Goal: Information Seeking & Learning: Learn about a topic

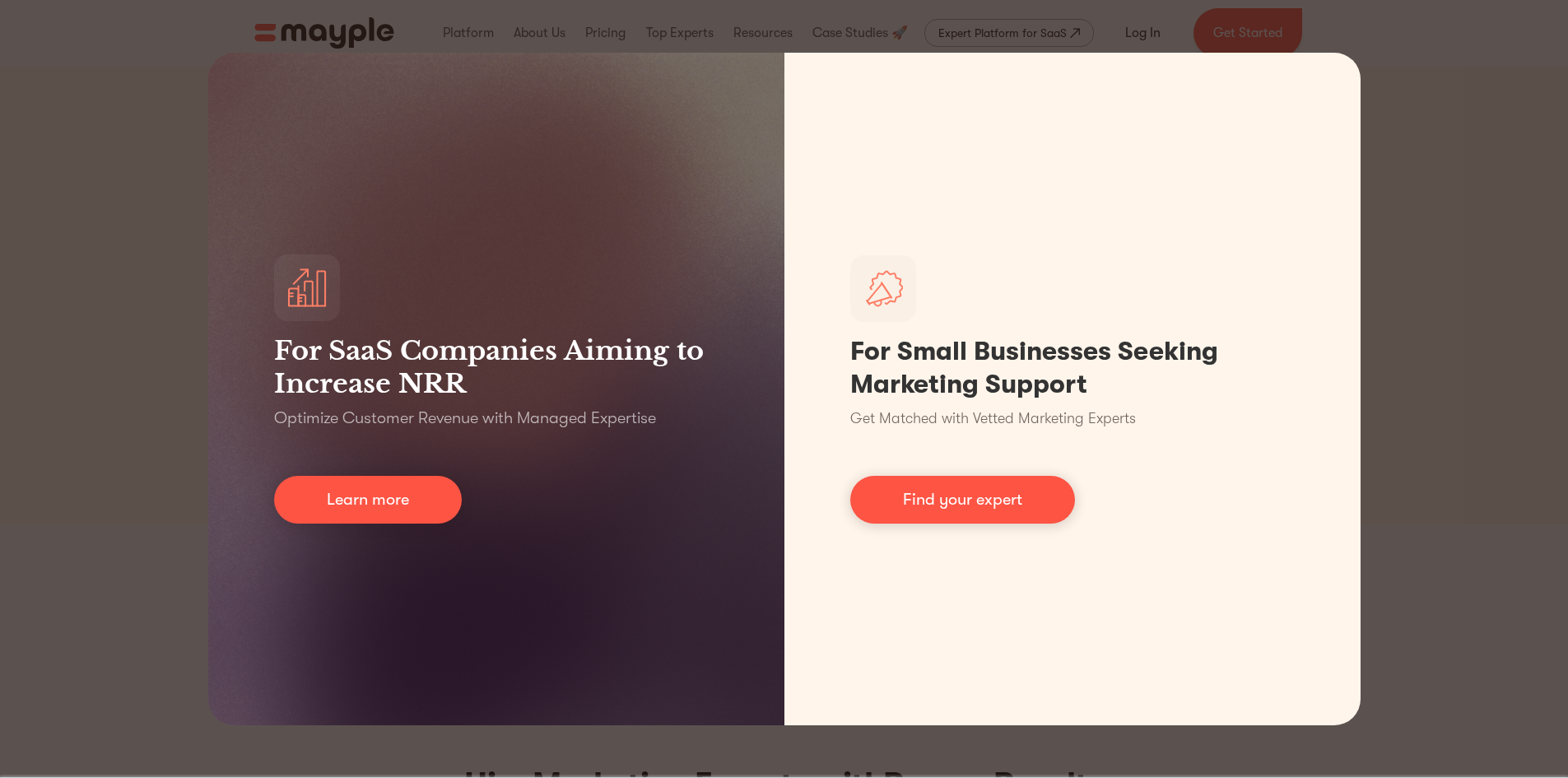
click at [110, 243] on div "For SaaS Companies Aiming to Increase NRR Optimize Customer Revenue with Manage…" at bounding box center [784, 389] width 1568 height 778
click at [1439, 429] on div "For SaaS Companies Aiming to Increase NRR Optimize Customer Revenue with Manage…" at bounding box center [784, 389] width 1568 height 778
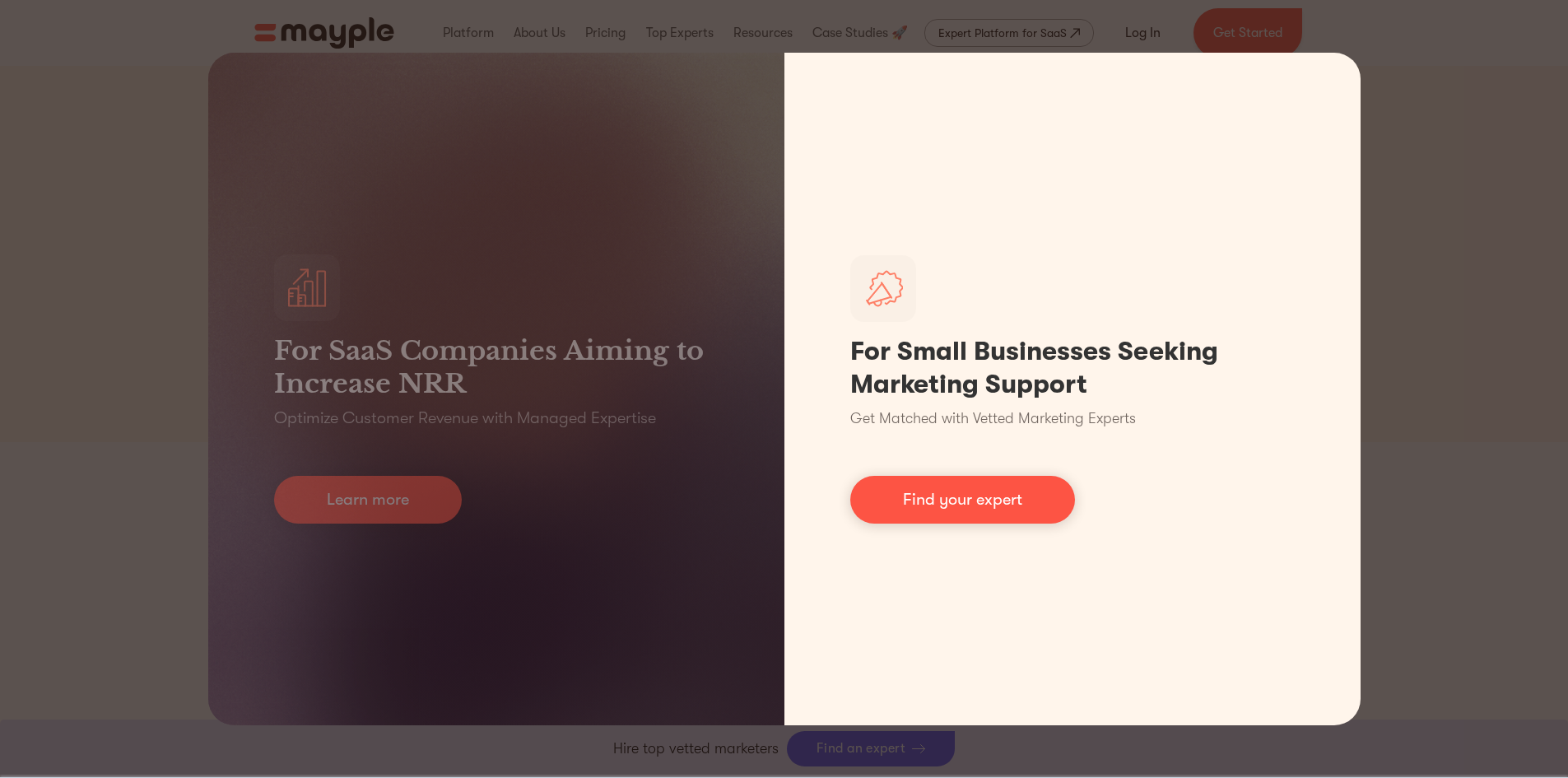
scroll to position [1399, 0]
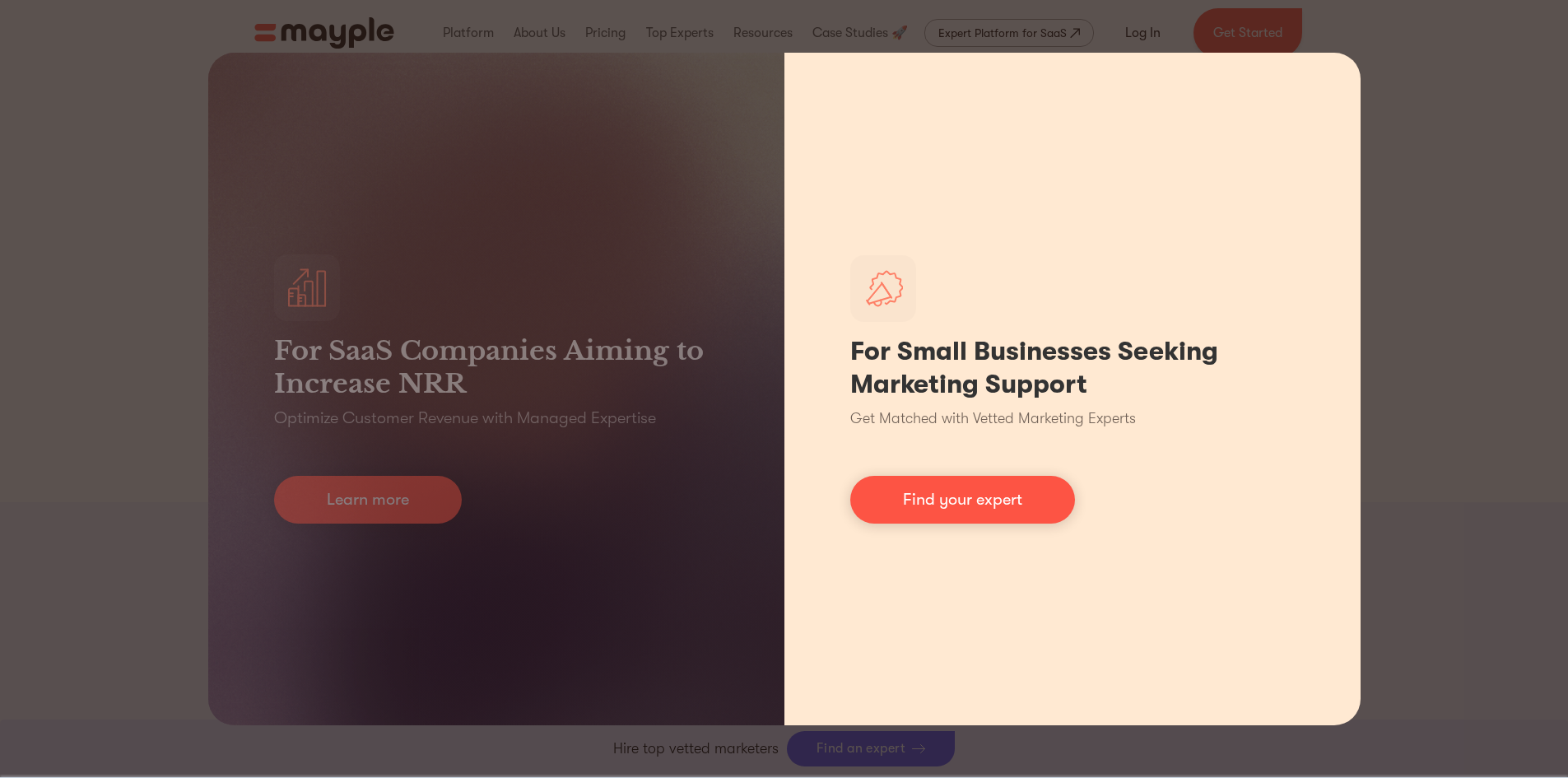
click at [1114, 335] on h1 "For Small Businesses Seeking Marketing Support" at bounding box center [1072, 368] width 445 height 66
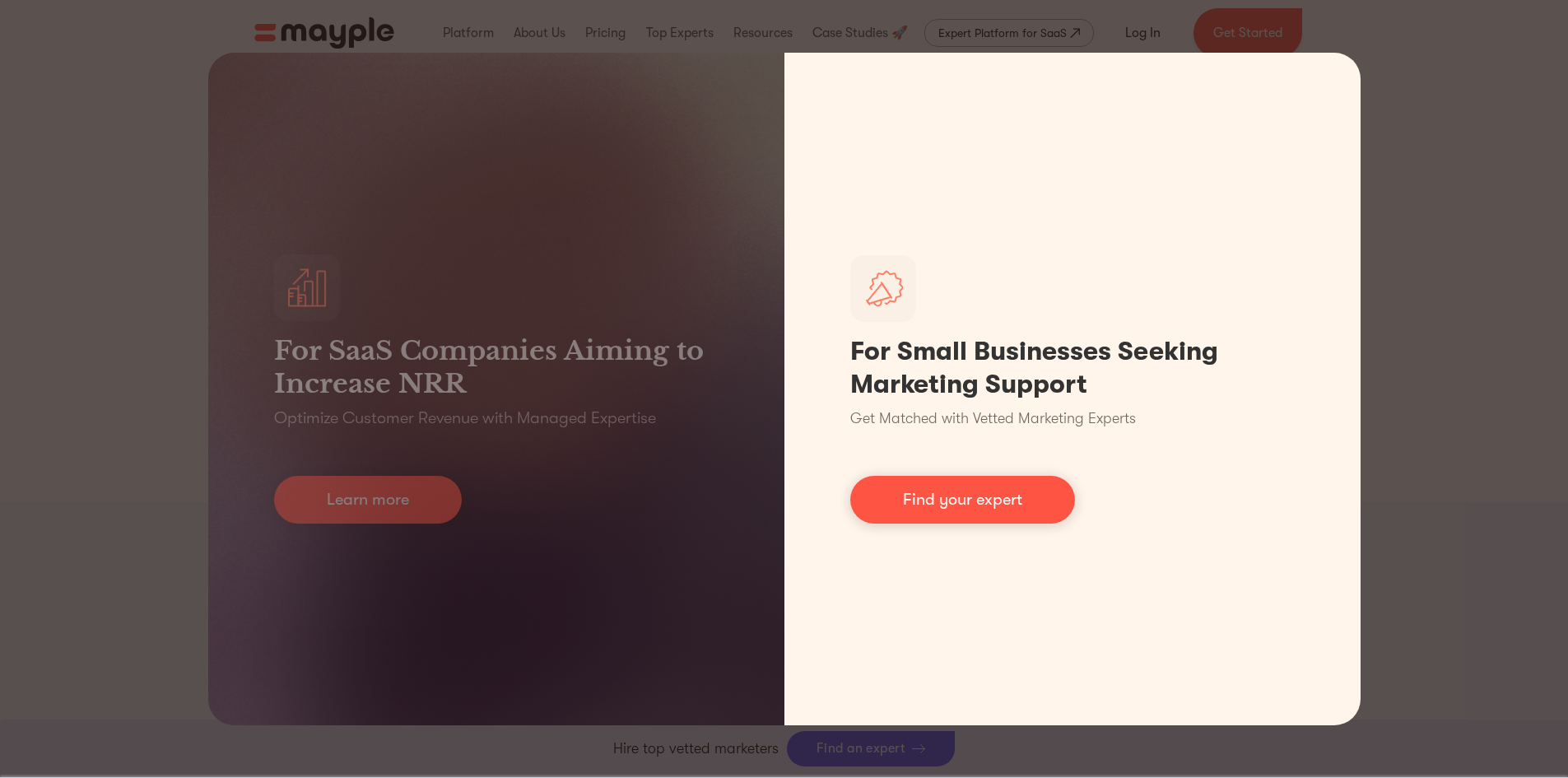
click at [1015, 503] on link "Find your expert" at bounding box center [963, 499] width 225 height 47
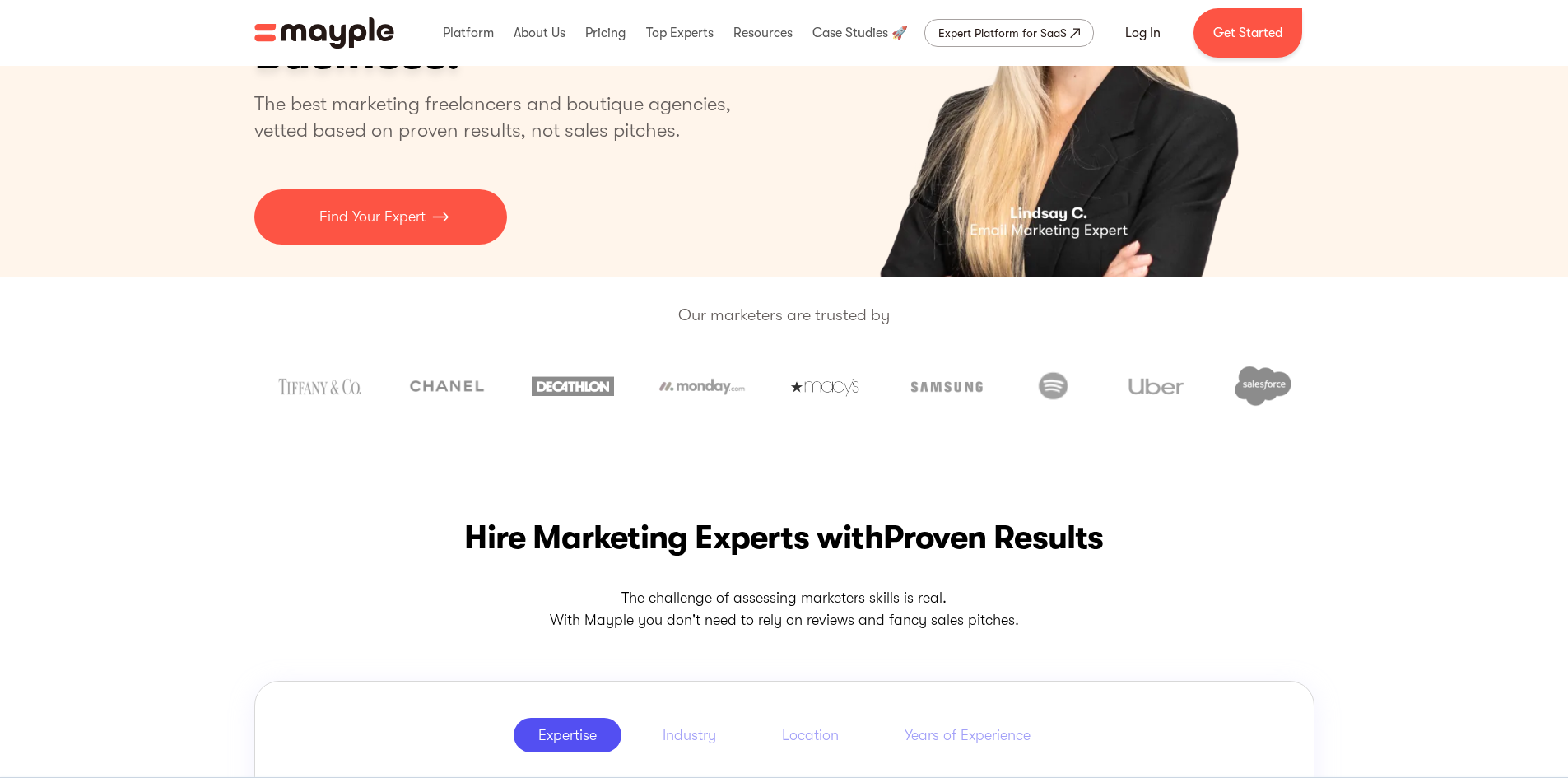
scroll to position [0, 0]
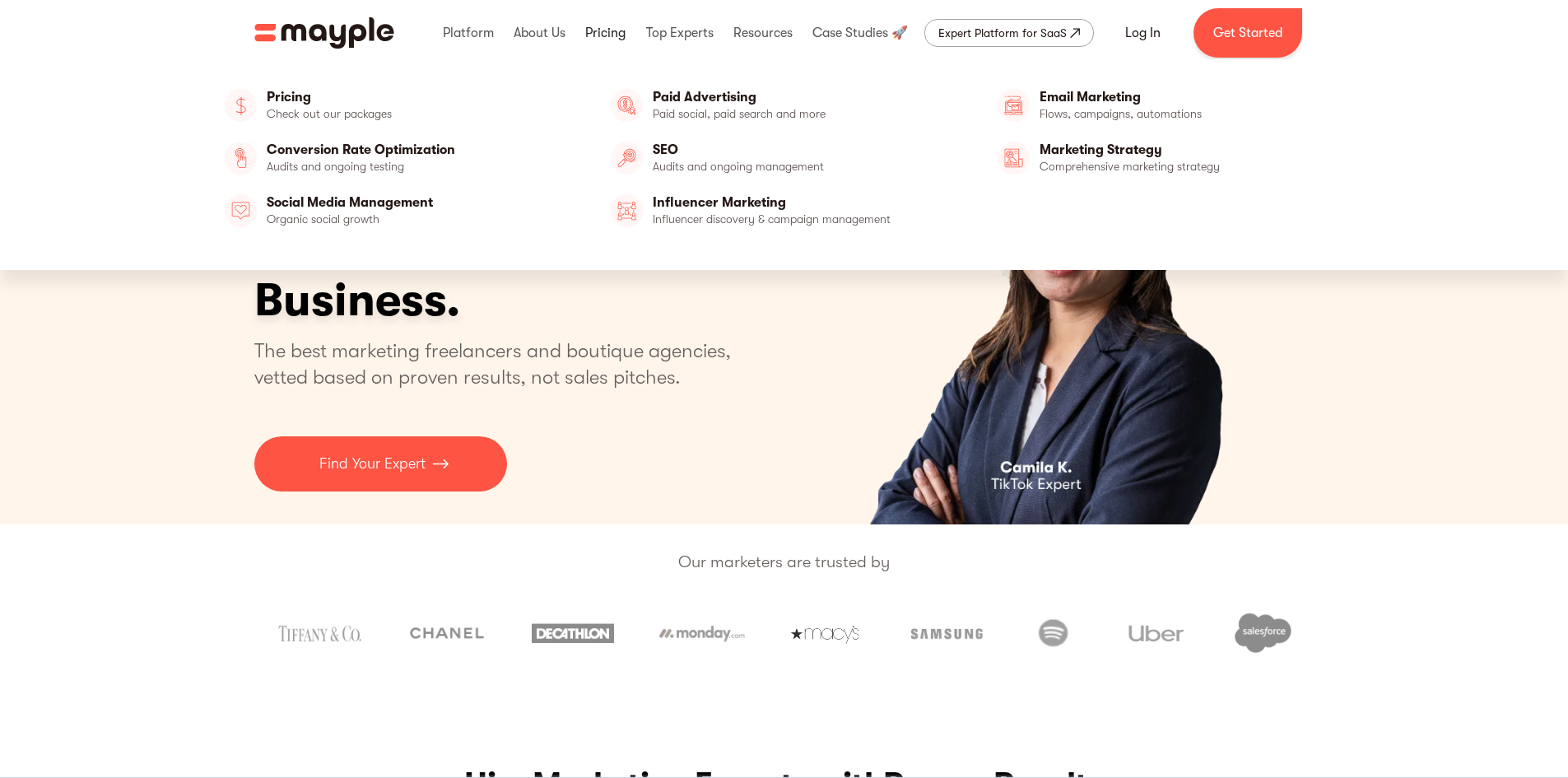
click at [597, 43] on link at bounding box center [605, 32] width 48 height 53
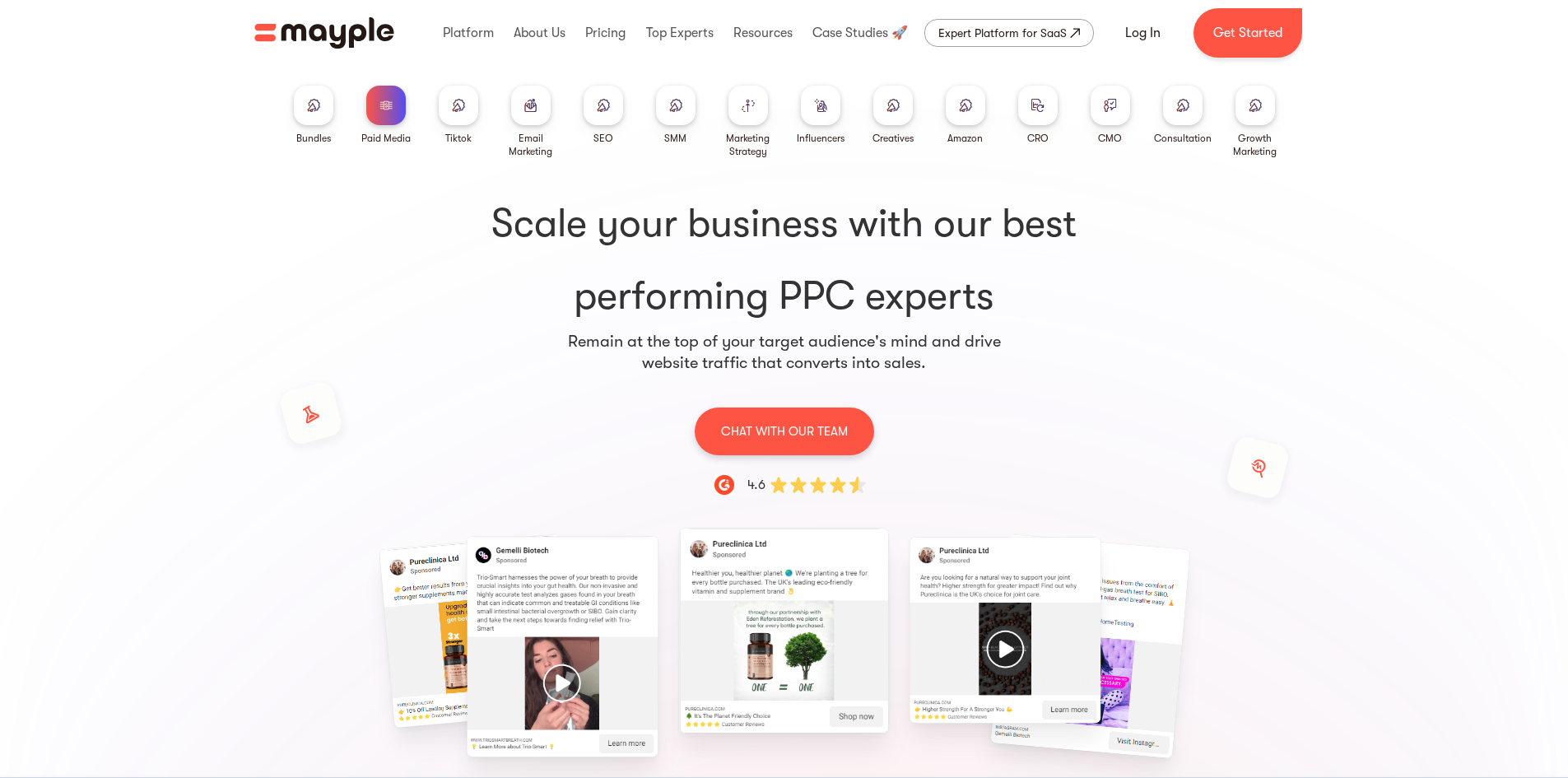
click at [322, 113] on div at bounding box center [313, 105] width 40 height 40
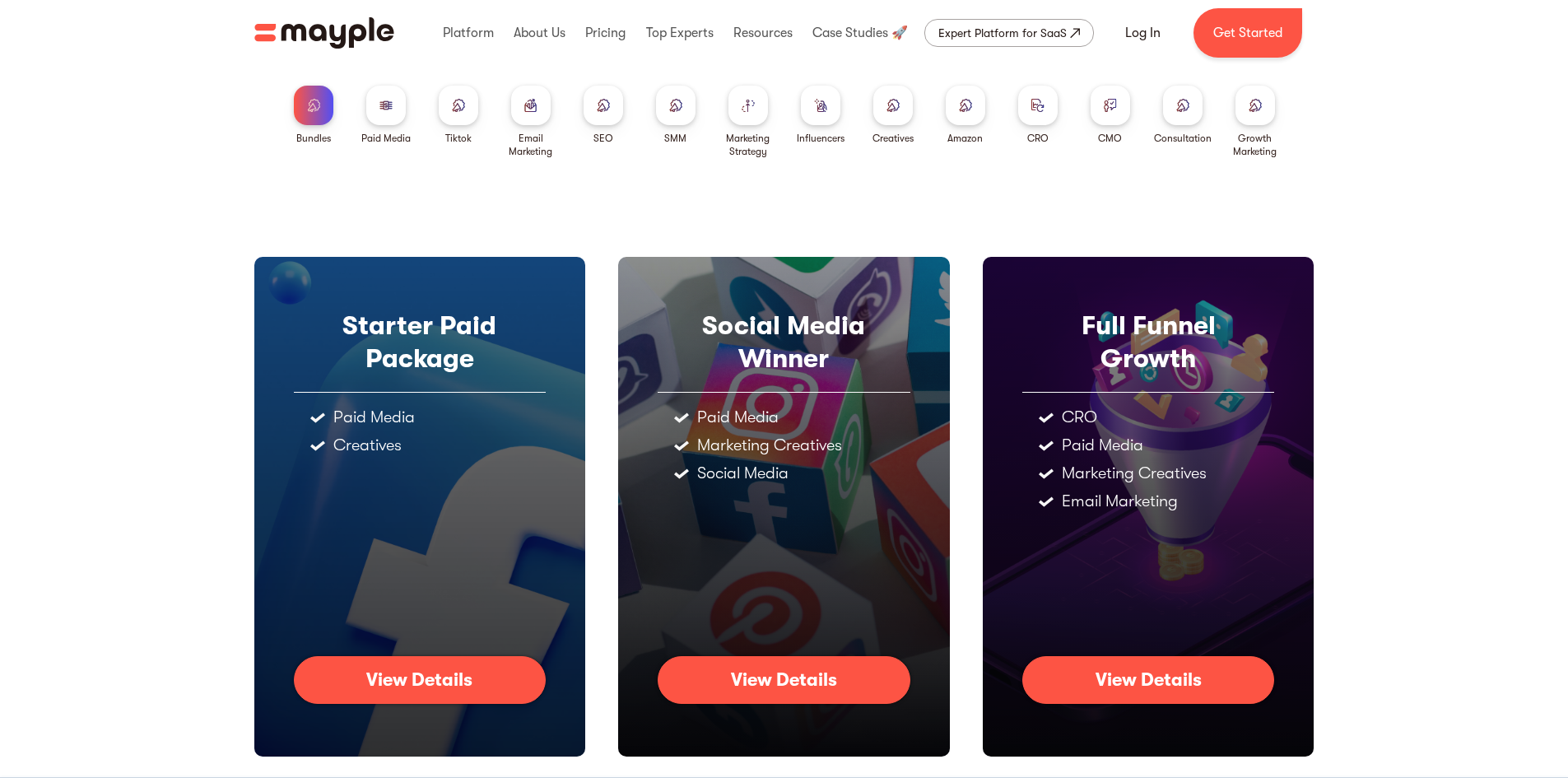
scroll to position [164, 0]
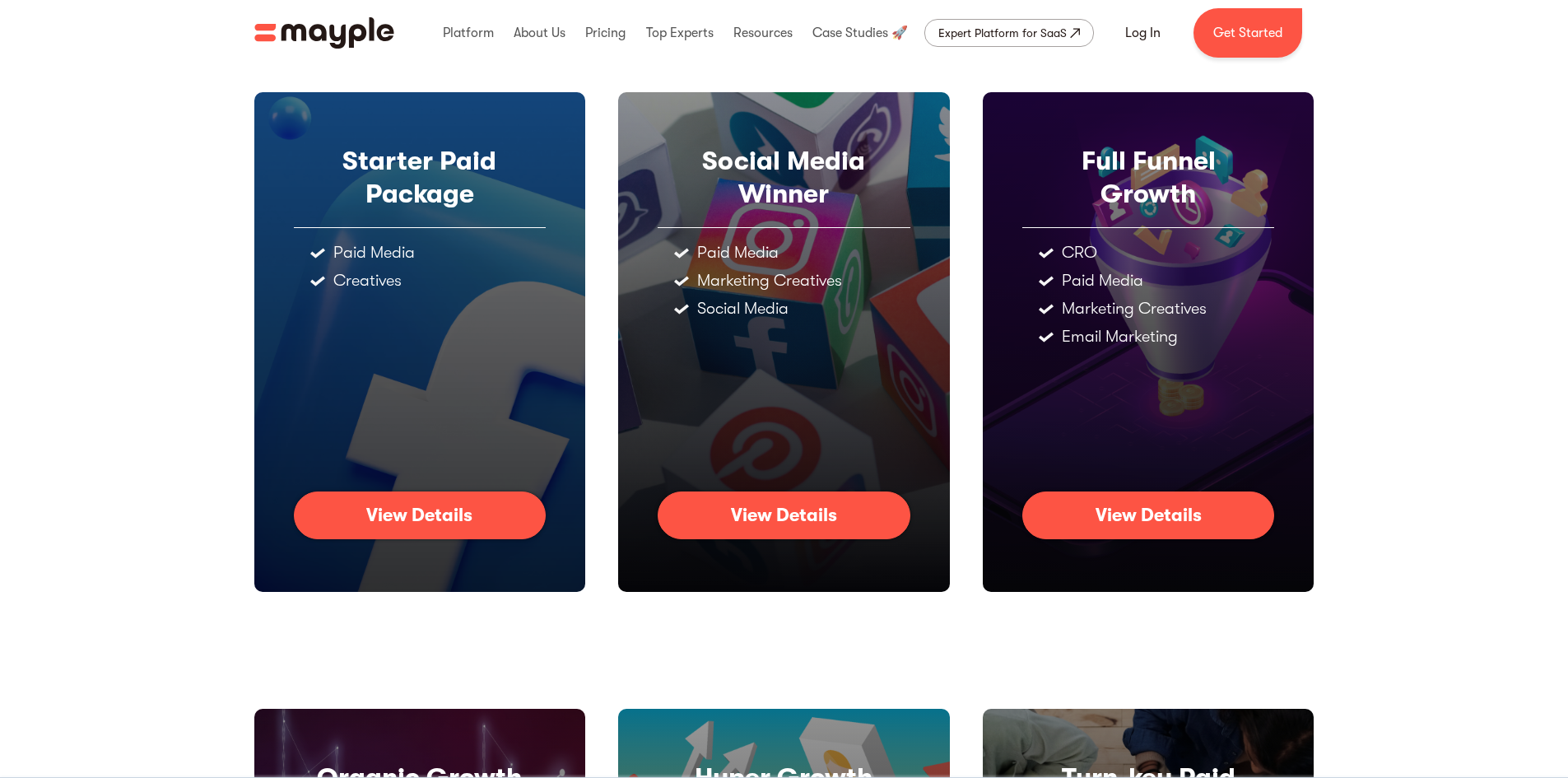
click at [430, 502] on link "View Details" at bounding box center [420, 514] width 253 height 47
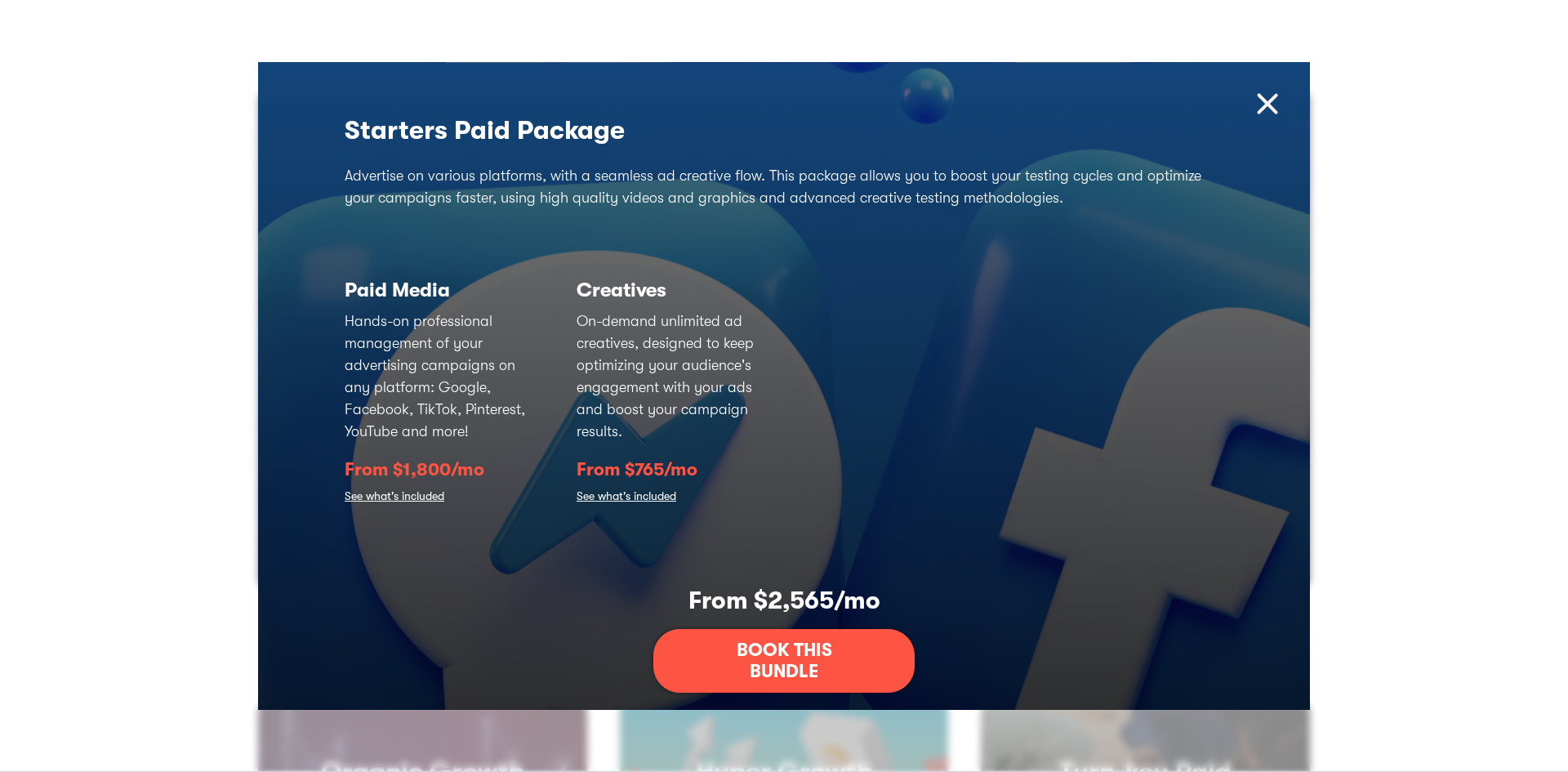
click at [1255, 102] on img at bounding box center [1268, 104] width 35 height 35
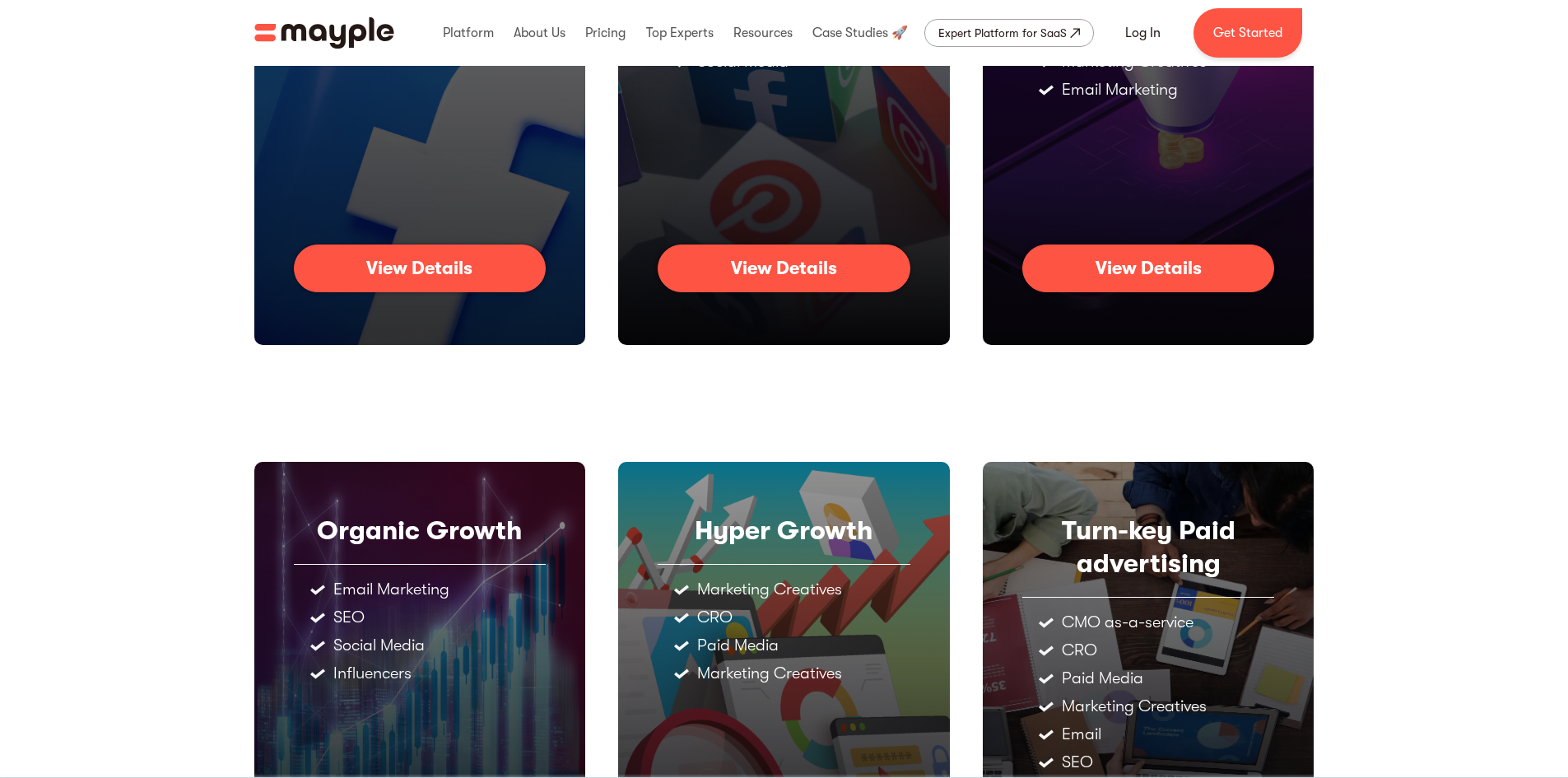
scroll to position [494, 0]
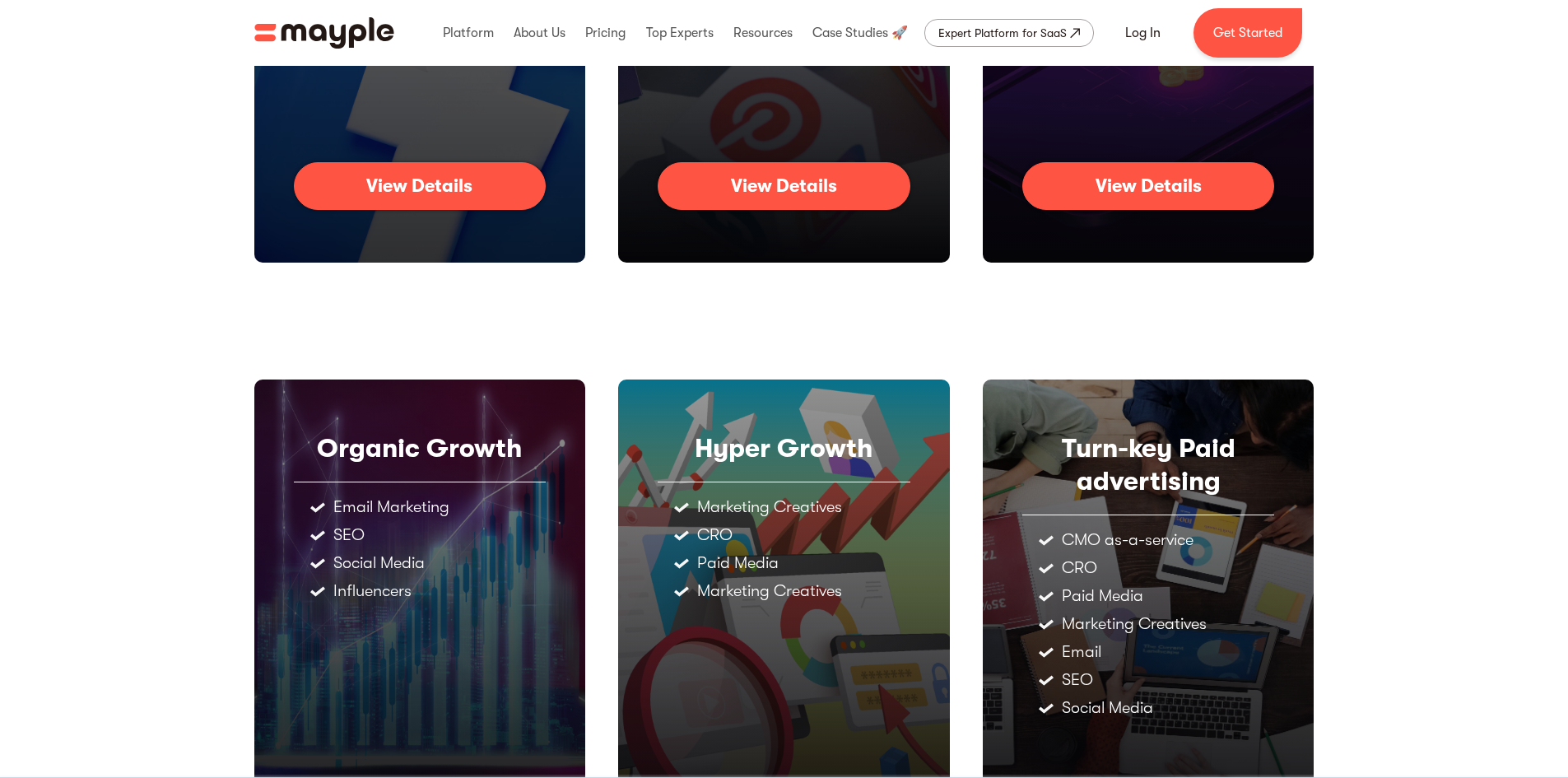
click at [1147, 190] on div "View Details" at bounding box center [1148, 186] width 106 height 21
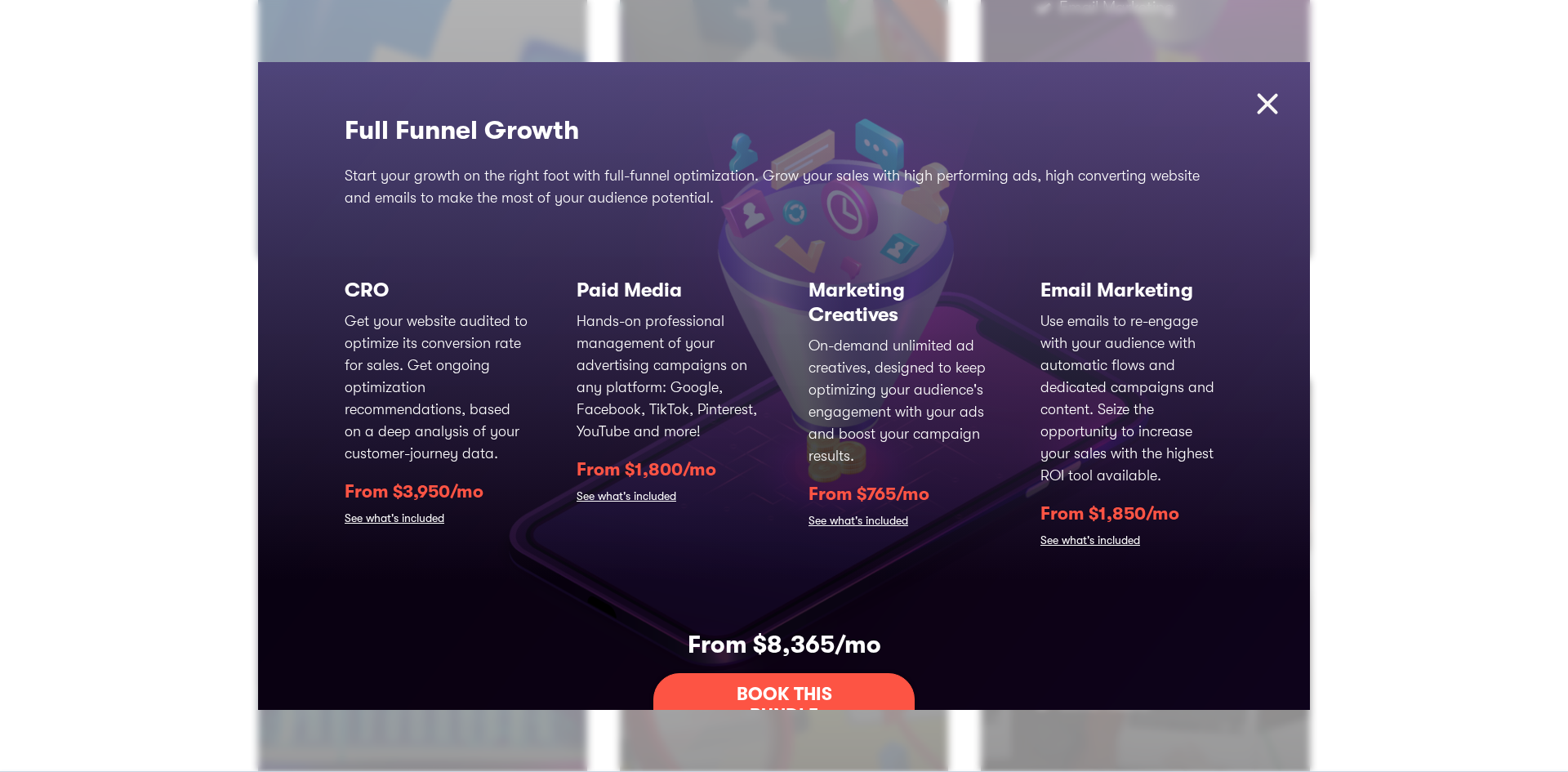
click at [1260, 105] on img at bounding box center [1268, 104] width 35 height 35
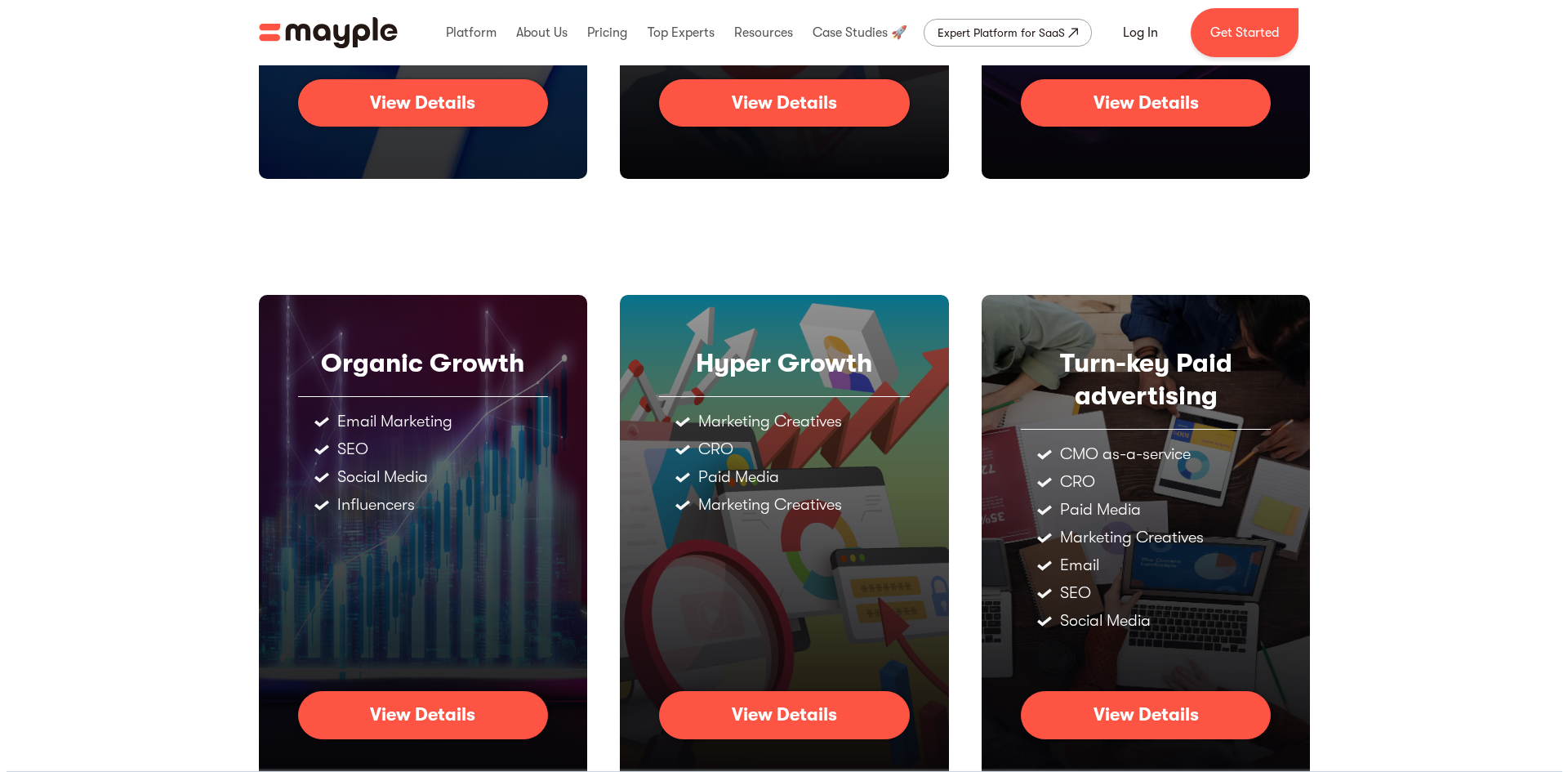
scroll to position [657, 0]
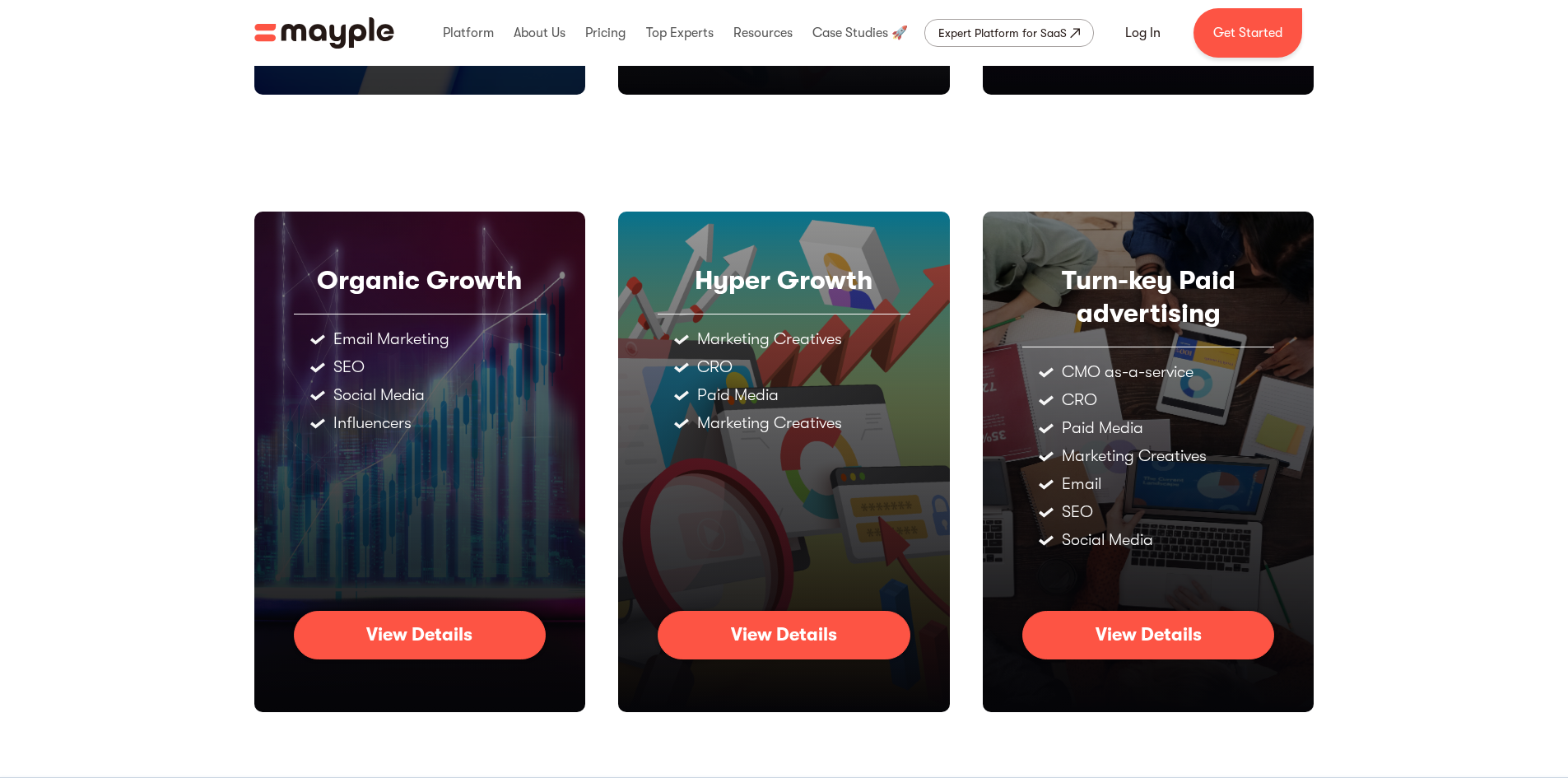
click at [1131, 631] on div "View Details" at bounding box center [1148, 634] width 106 height 21
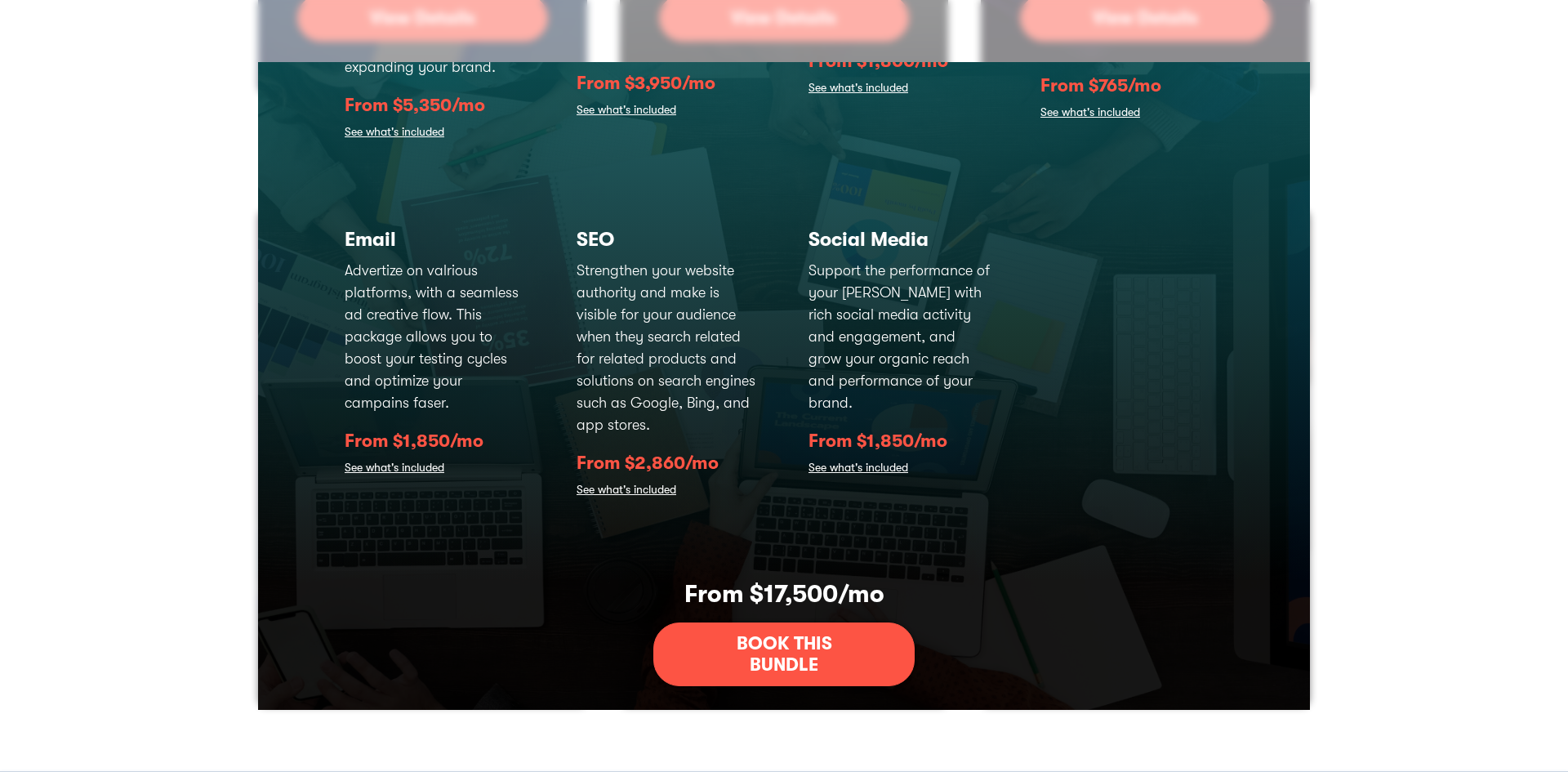
scroll to position [529, 0]
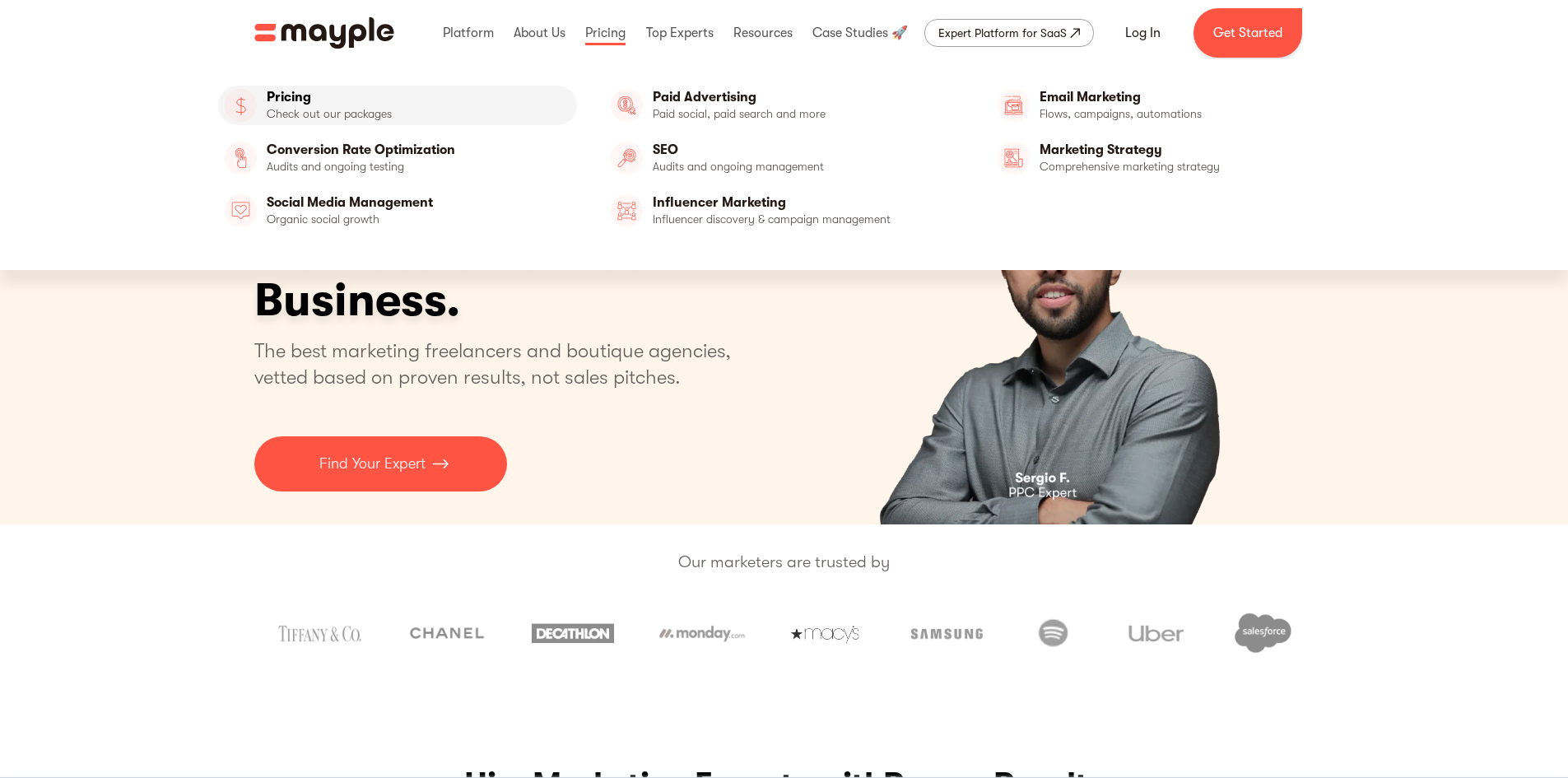
click at [280, 102] on link "Pricing" at bounding box center [397, 105] width 359 height 40
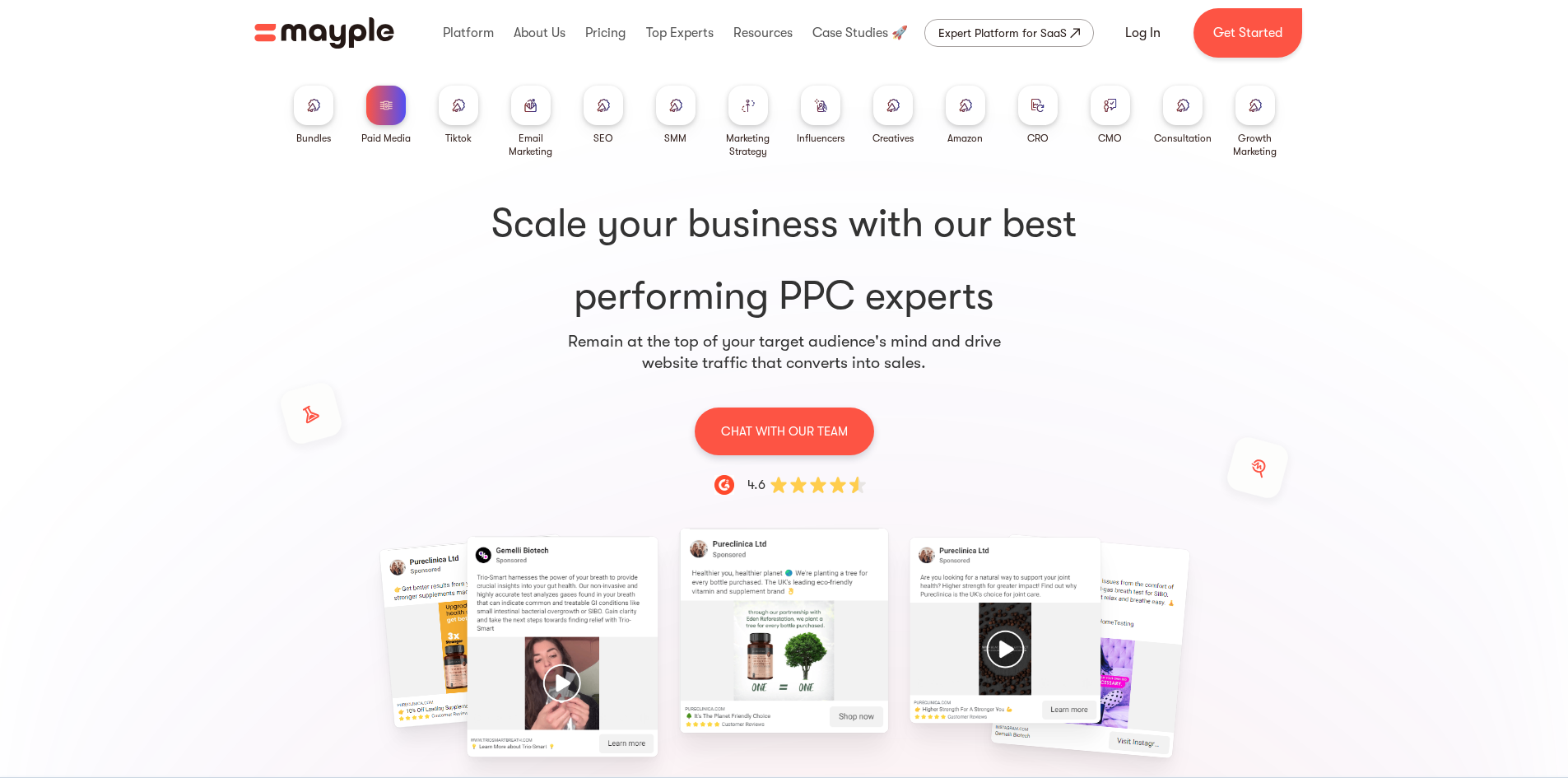
click at [324, 105] on div at bounding box center [313, 105] width 40 height 40
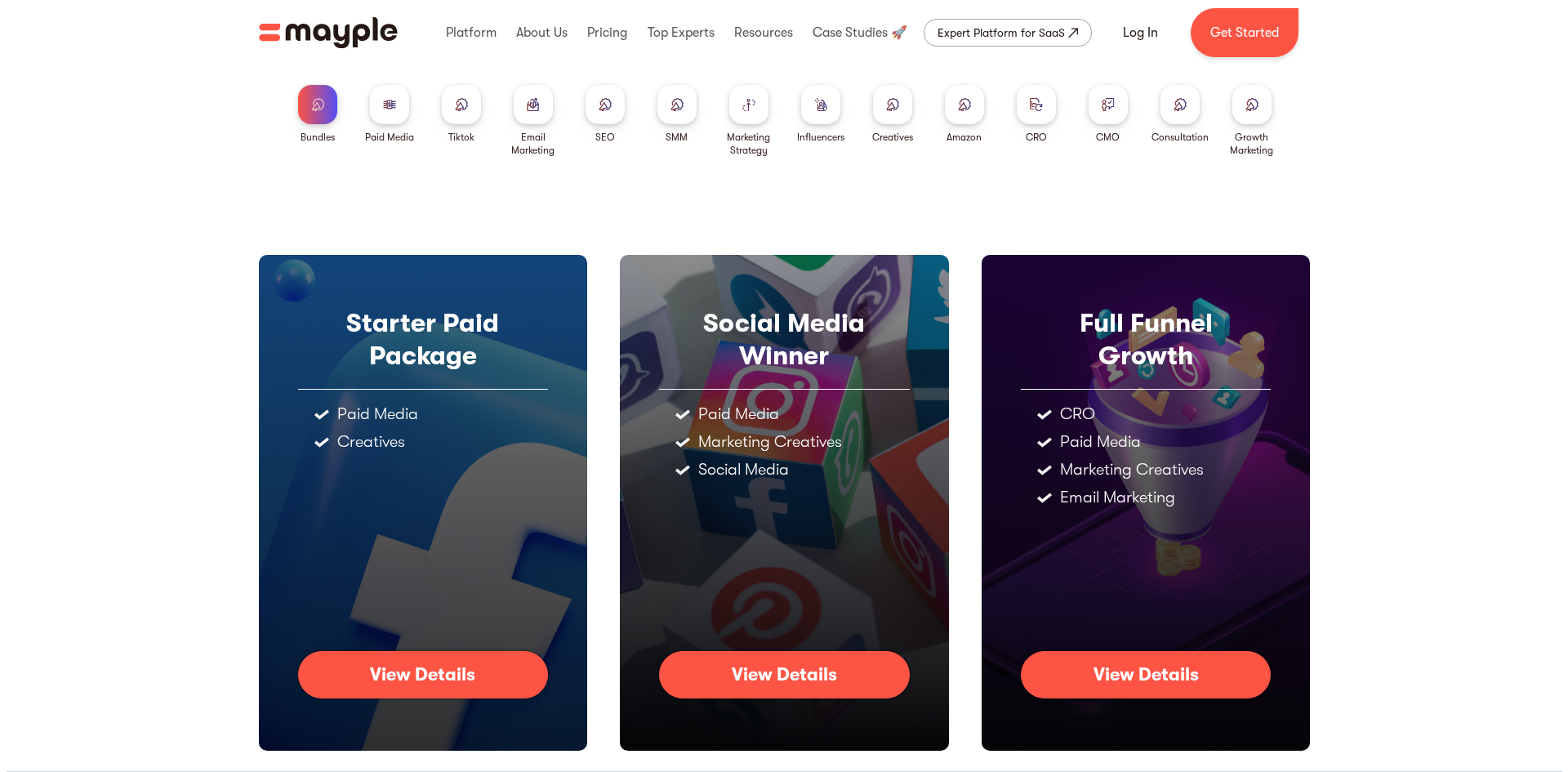
scroll to position [163, 0]
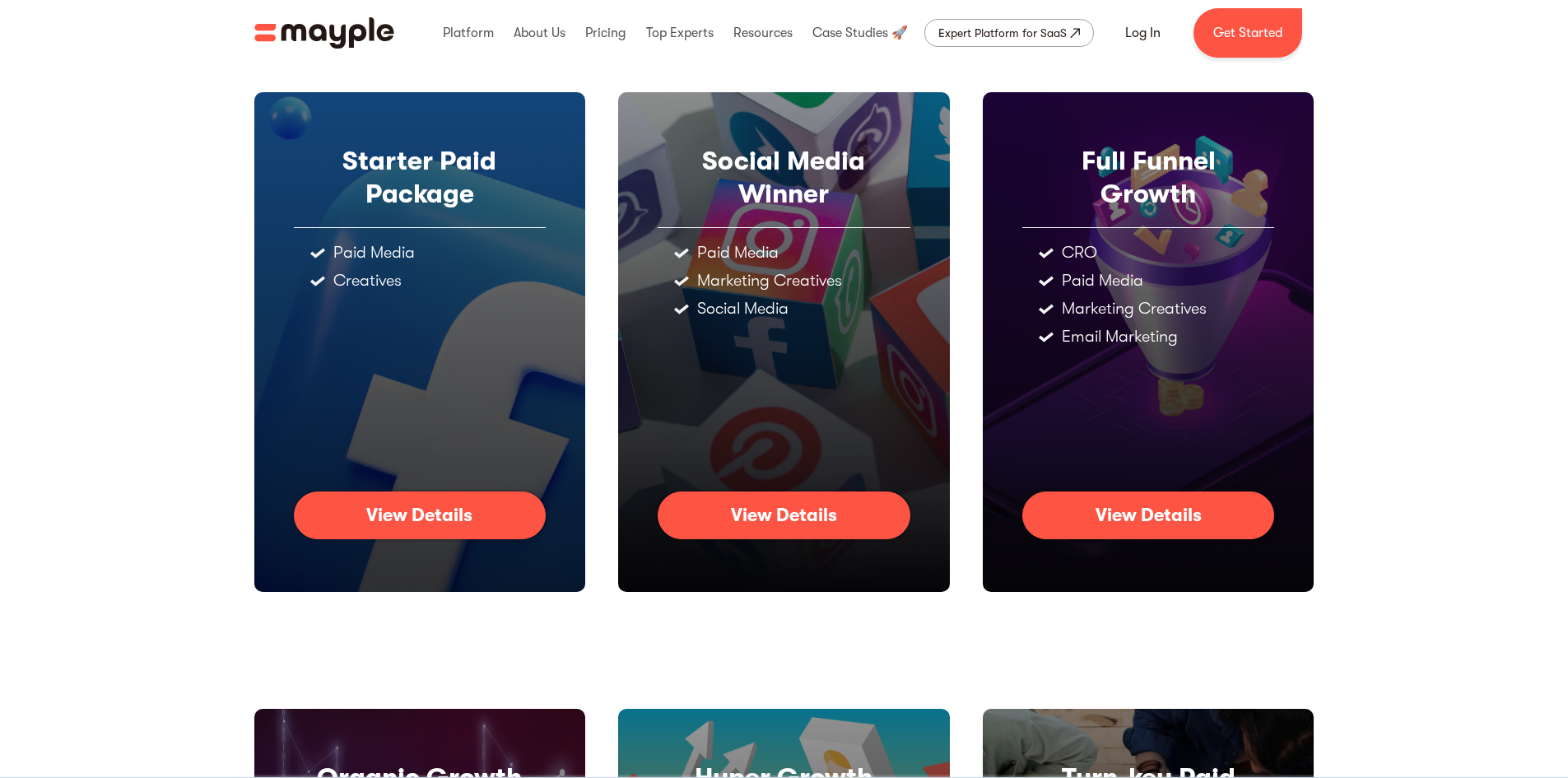
click at [1121, 516] on div "View Details" at bounding box center [1148, 514] width 106 height 21
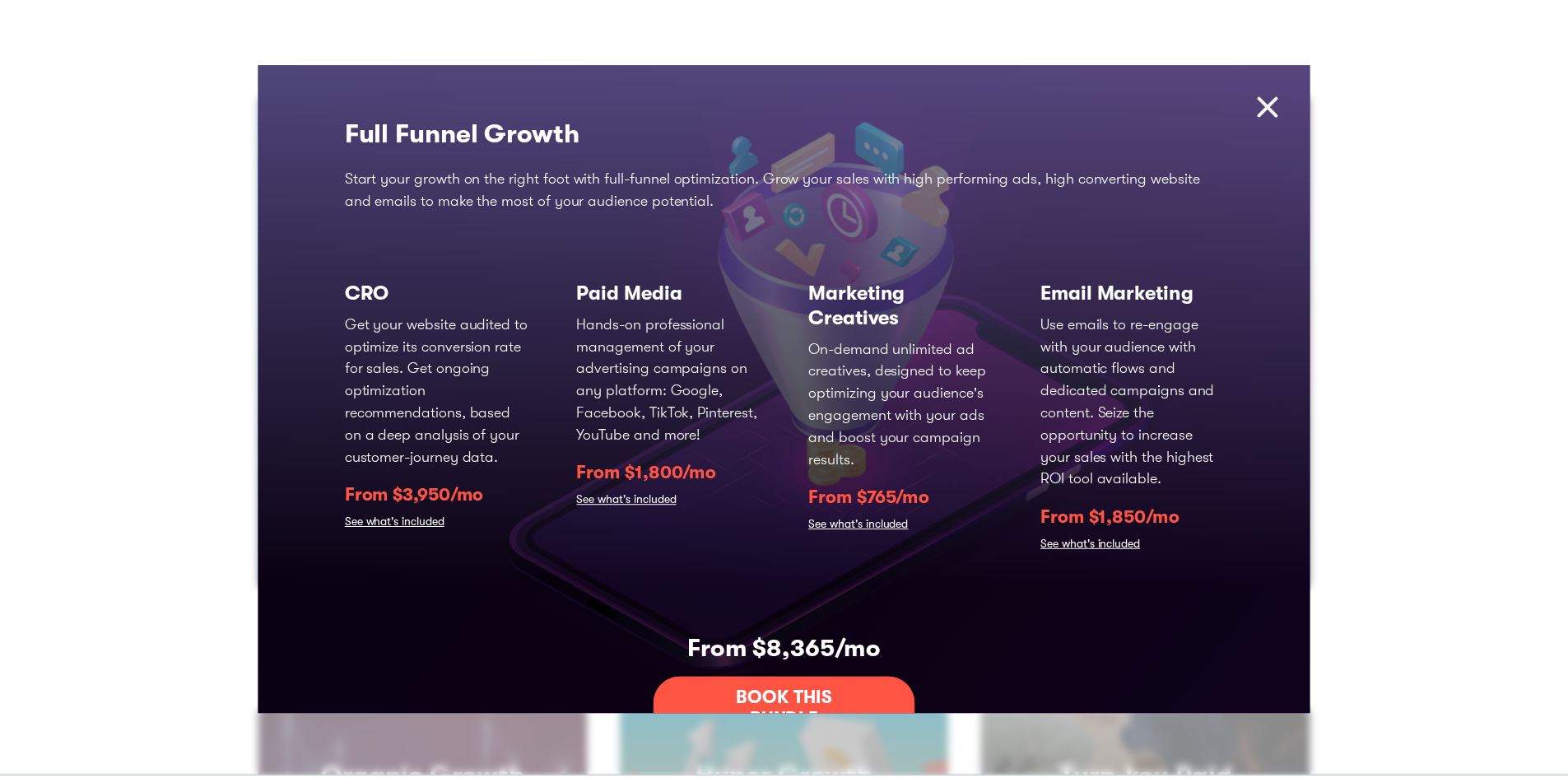
scroll to position [76, 0]
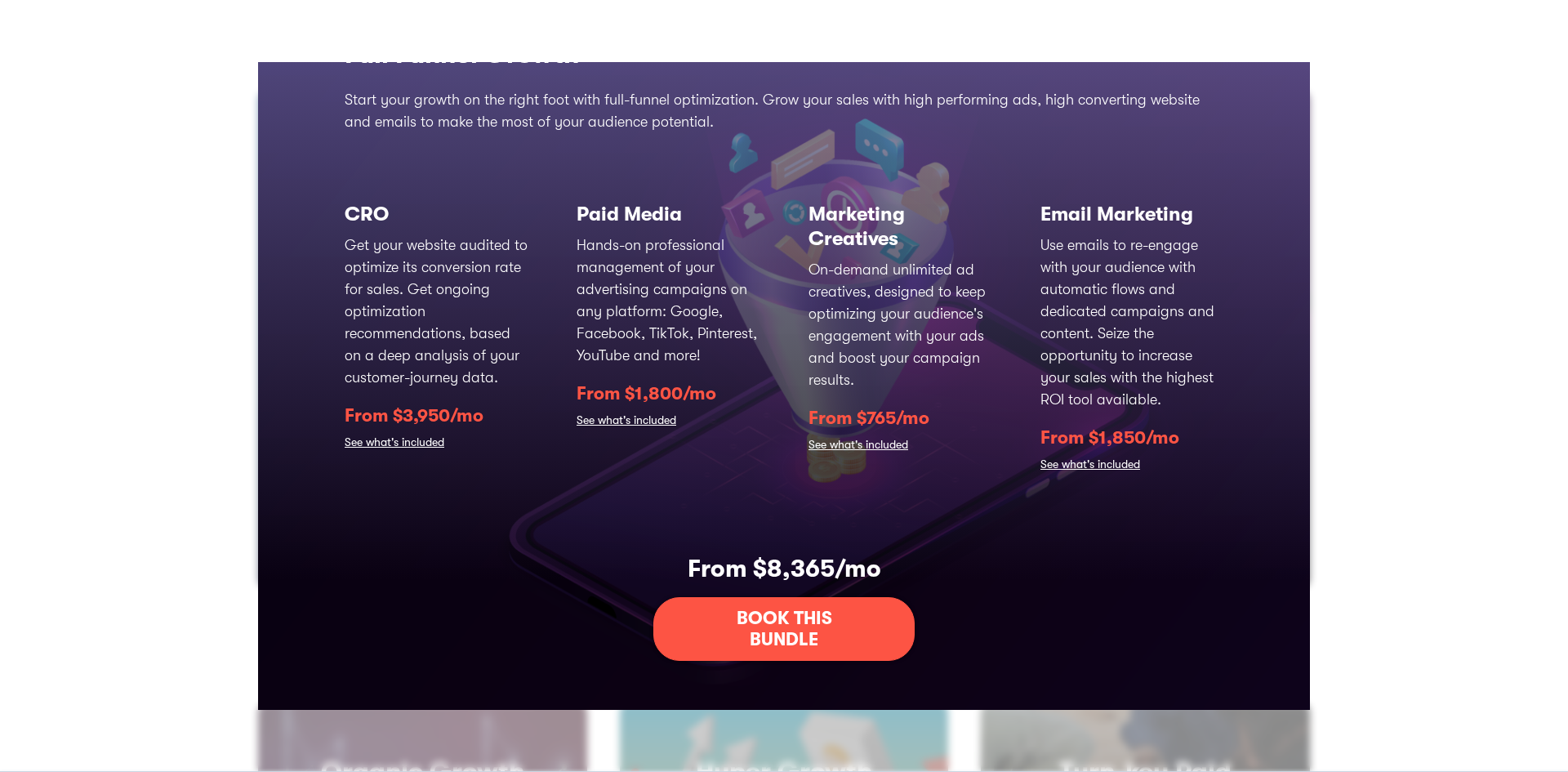
click at [151, 205] on div "Starters Paid Package Advertise on various platforms, with a seamless ad creati…" at bounding box center [784, 386] width 1568 height 772
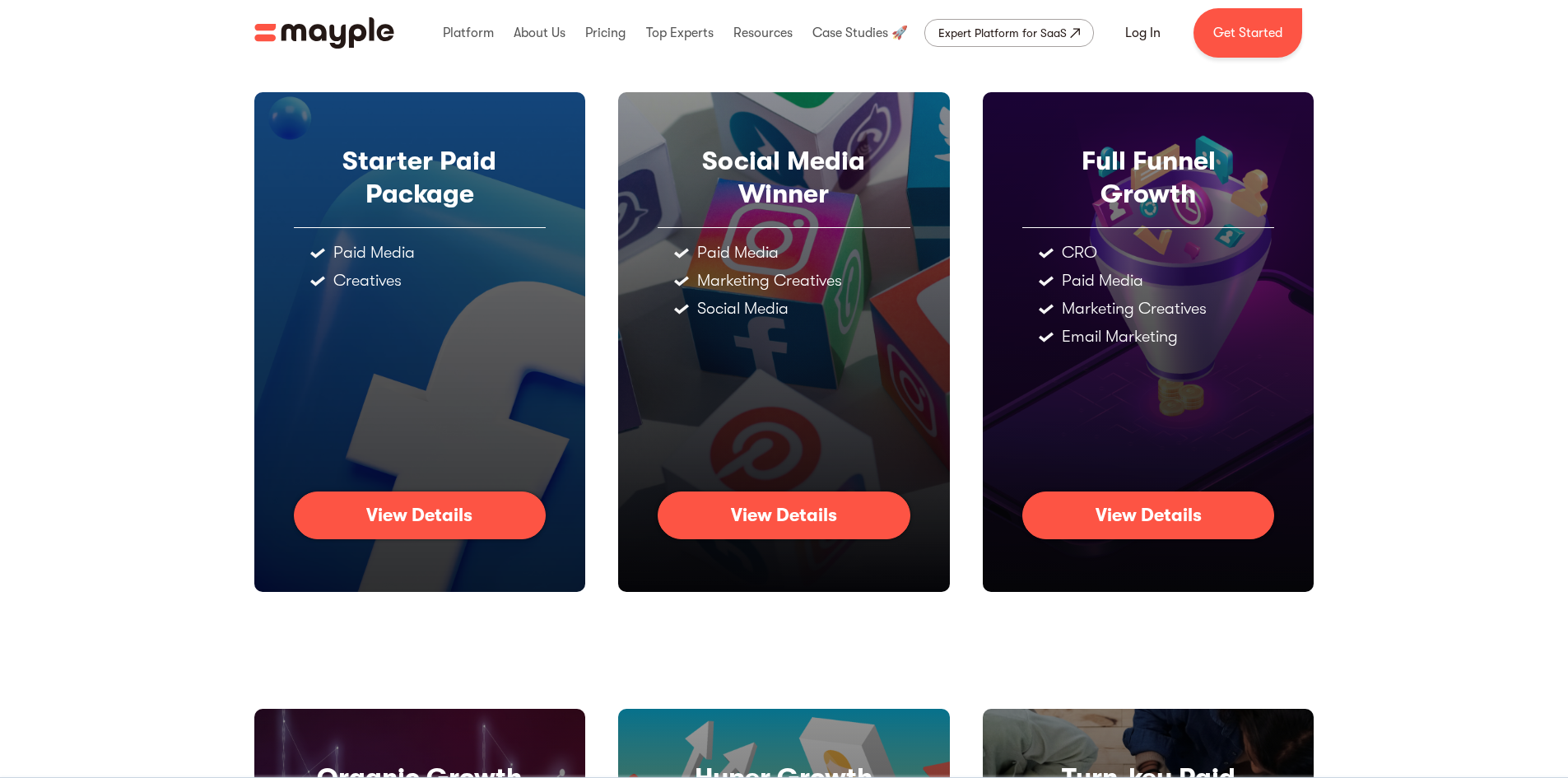
scroll to position [0, 0]
